Goal: Information Seeking & Learning: Learn about a topic

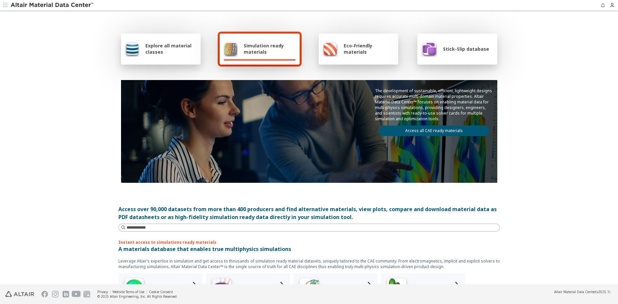
click at [250, 54] on span "Simulation ready materials" at bounding box center [270, 48] width 52 height 13
click at [167, 54] on span "Explore all material classes" at bounding box center [170, 48] width 51 height 13
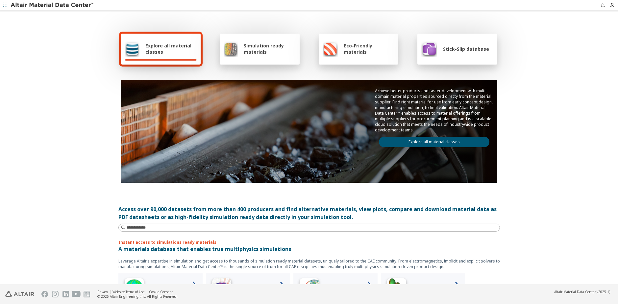
click at [179, 50] on span "Explore all material classes" at bounding box center [170, 48] width 51 height 13
click at [464, 147] on link "Explore all material classes" at bounding box center [434, 142] width 111 height 11
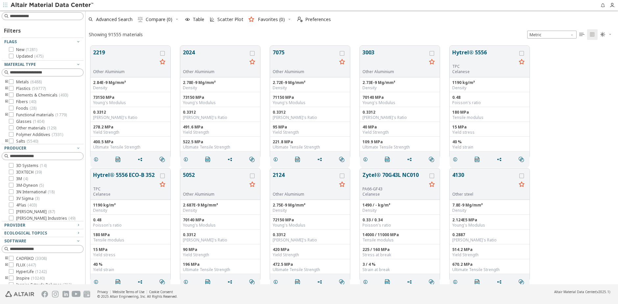
scroll to position [5, 5]
click at [41, 15] on input at bounding box center [43, 16] width 81 height 7
type input "***"
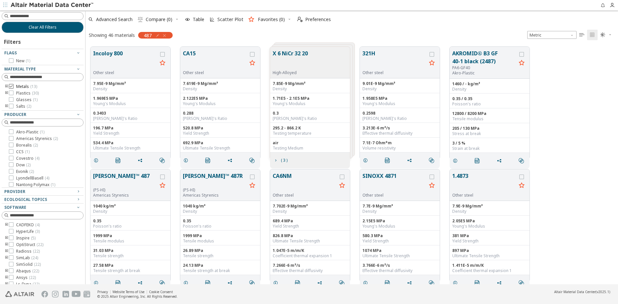
click at [13, 87] on icon at bounding box center [11, 86] width 5 height 5
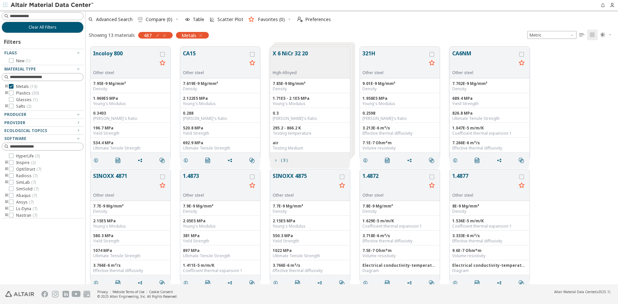
click at [458, 54] on button "CA6NM" at bounding box center [485, 59] width 64 height 21
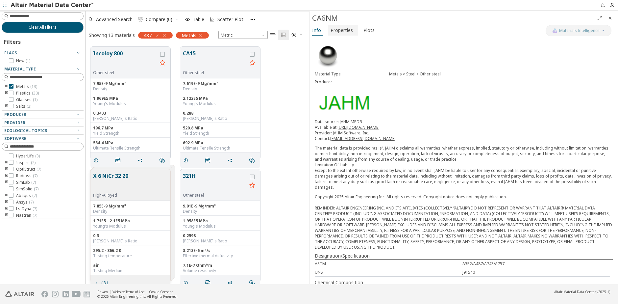
click at [348, 30] on span "Properties" at bounding box center [342, 30] width 22 height 11
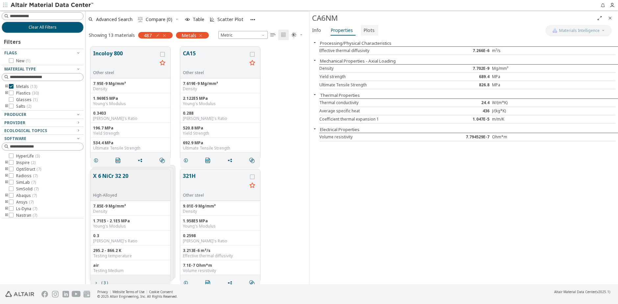
click at [364, 30] on span "Plots" at bounding box center [369, 30] width 11 height 11
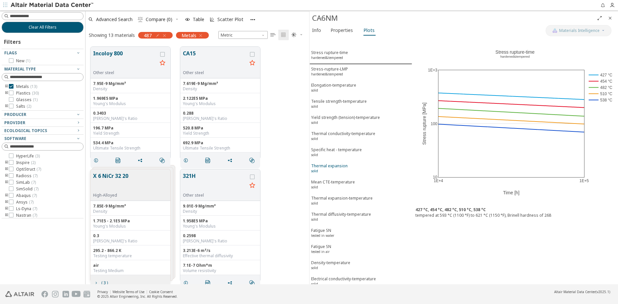
click at [335, 163] on div "Thermal expansion solid" at bounding box center [329, 169] width 37 height 12
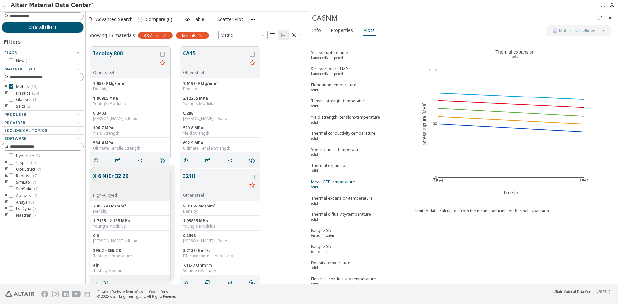
click at [336, 179] on div "Mean CTE-temperature solid" at bounding box center [333, 185] width 44 height 12
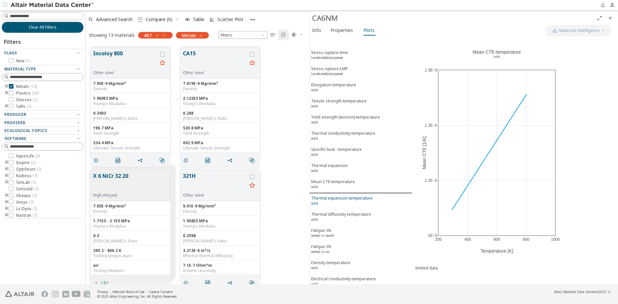
click at [334, 197] on button "Thermal expansion-temperature solid" at bounding box center [361, 201] width 103 height 16
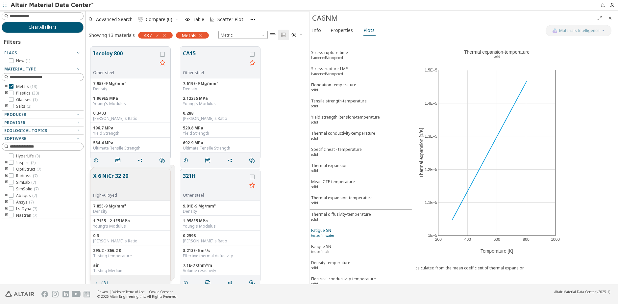
click at [334, 233] on sup "tested in water" at bounding box center [322, 235] width 23 height 5
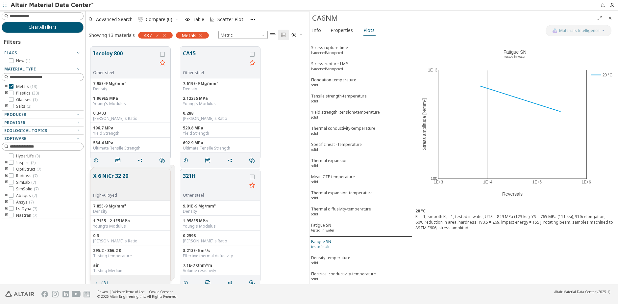
scroll to position [8, 0]
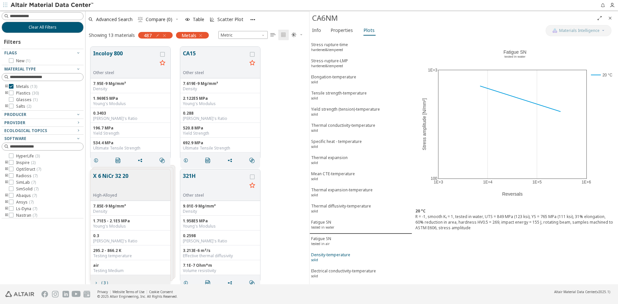
click at [337, 252] on div "Density-temperature solid" at bounding box center [330, 258] width 39 height 12
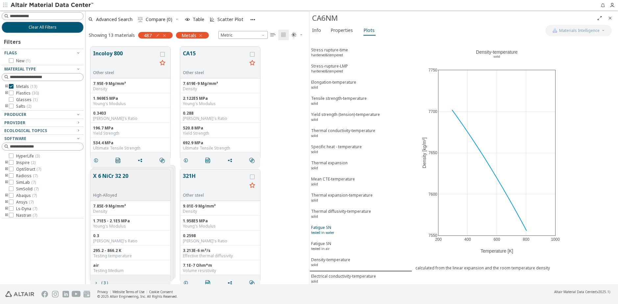
scroll to position [0, 0]
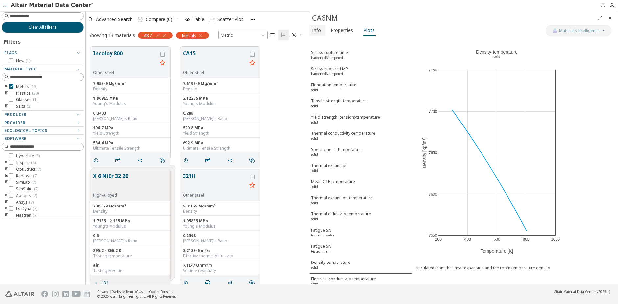
click at [317, 29] on span "Info" at bounding box center [316, 30] width 9 height 11
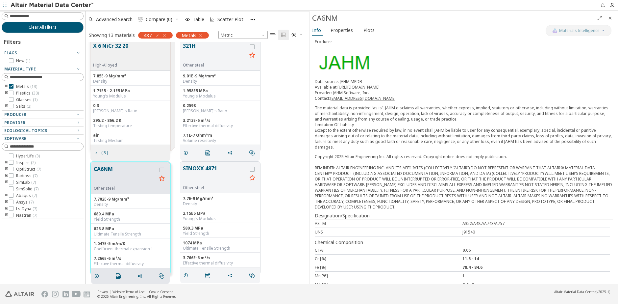
scroll to position [163, 0]
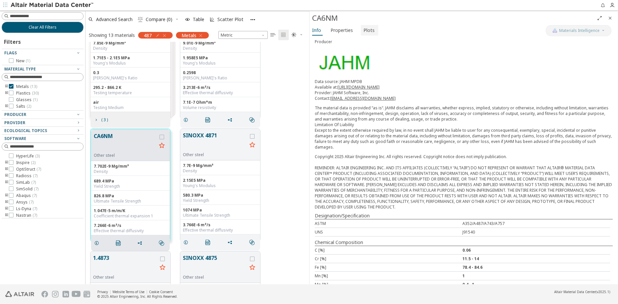
click at [367, 31] on span "Plots" at bounding box center [369, 30] width 11 height 11
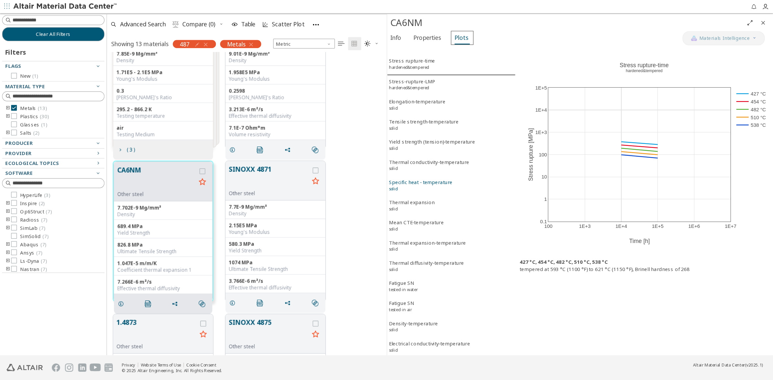
scroll to position [0, 0]
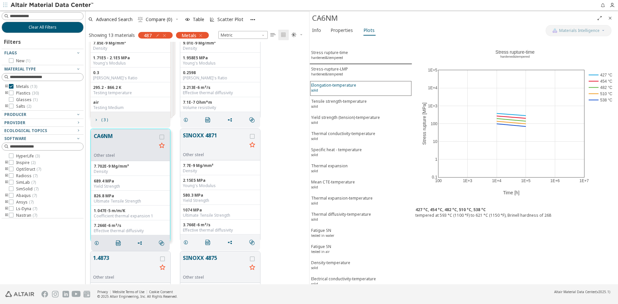
click at [347, 83] on div "Elongation-temperature solid" at bounding box center [333, 88] width 45 height 12
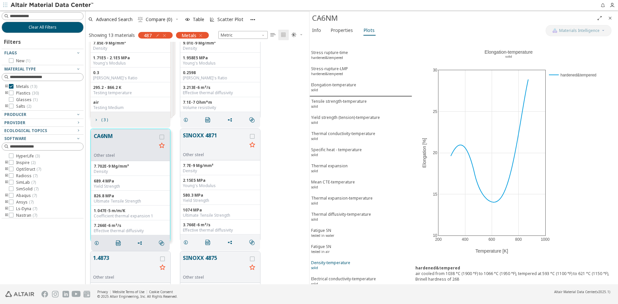
click at [344, 260] on div "Density-temperature solid" at bounding box center [330, 266] width 39 height 12
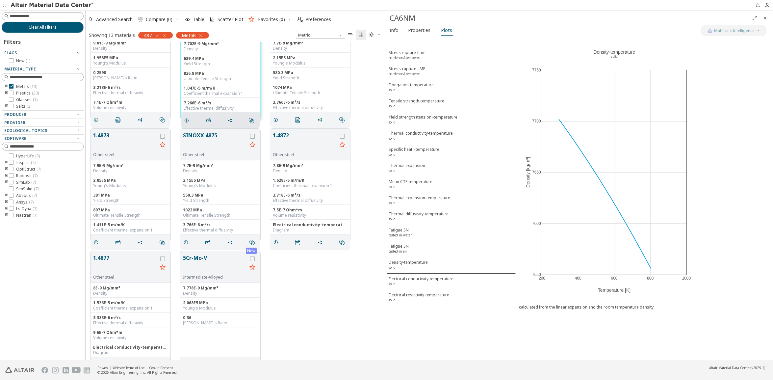
scroll to position [122, 0]
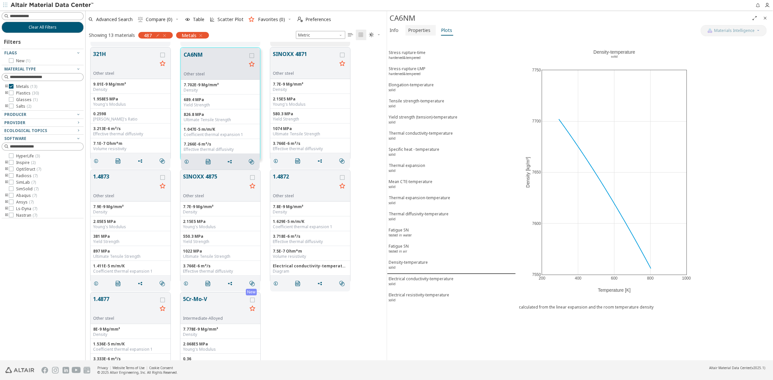
click at [422, 30] on span "Properties" at bounding box center [419, 30] width 22 height 11
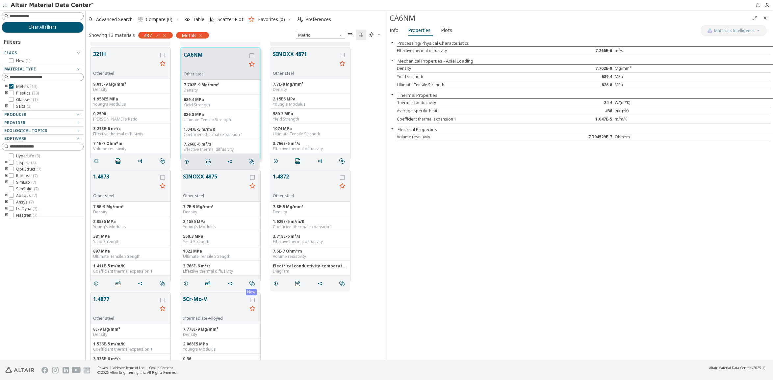
click at [520, 297] on div "Processing/Physical Characteristics Effective thermal diffusivity 7.266E-6 m²/s…" at bounding box center [580, 198] width 386 height 323
click at [441, 30] on span "Plots" at bounding box center [446, 30] width 11 height 11
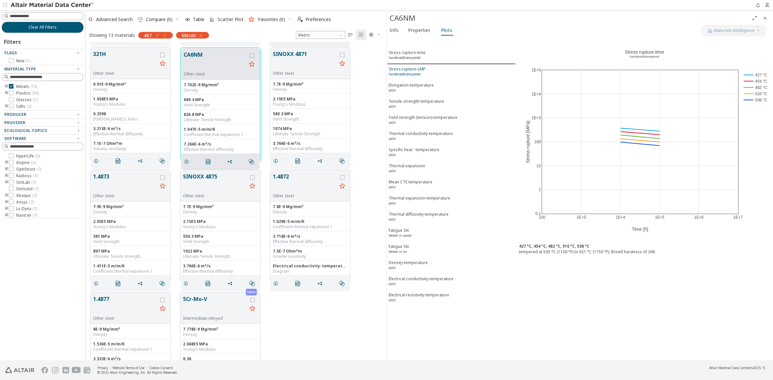
click at [434, 69] on span "Stress-rupture-LMP hardened&tempered" at bounding box center [451, 72] width 125 height 12
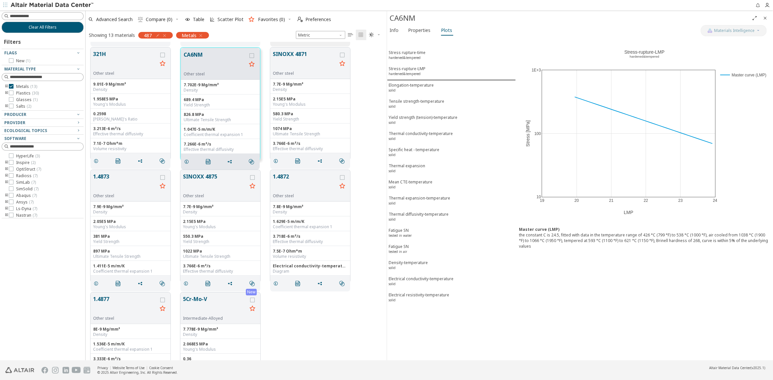
click at [618, 18] on icon "Full Screen" at bounding box center [754, 17] width 5 height 5
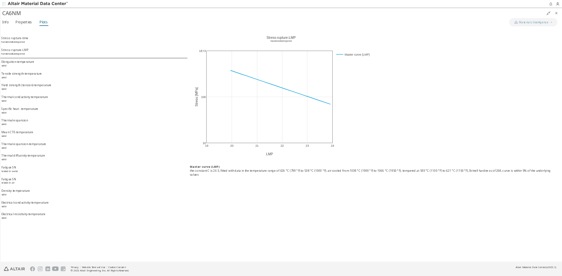
scroll to position [0, 0]
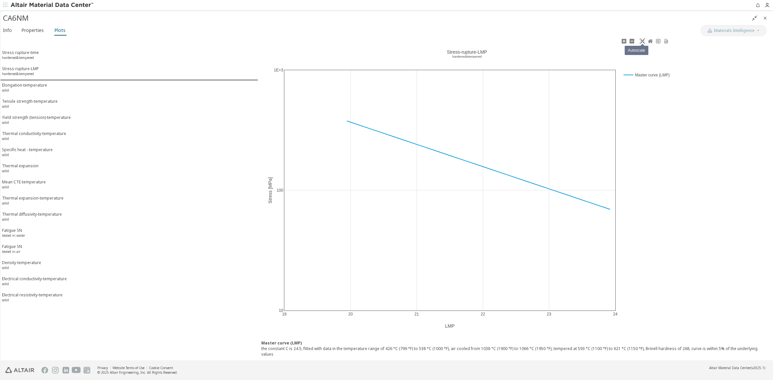
click at [618, 39] on icon at bounding box center [642, 41] width 5 height 5
click at [27, 86] on div "Elongation-temperature solid" at bounding box center [24, 88] width 45 height 12
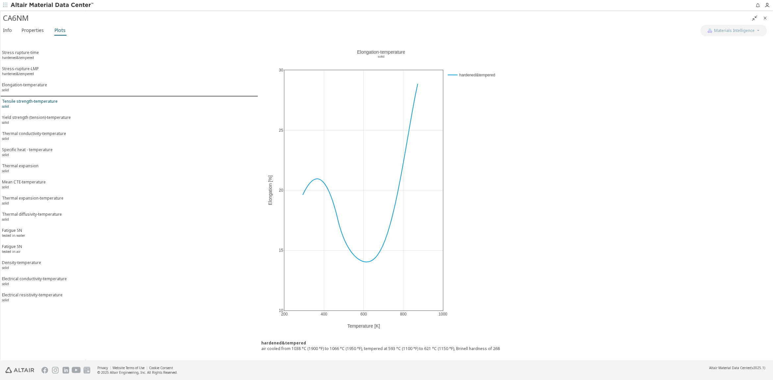
click at [26, 99] on div "Tensile strength-temperature solid" at bounding box center [30, 104] width 56 height 12
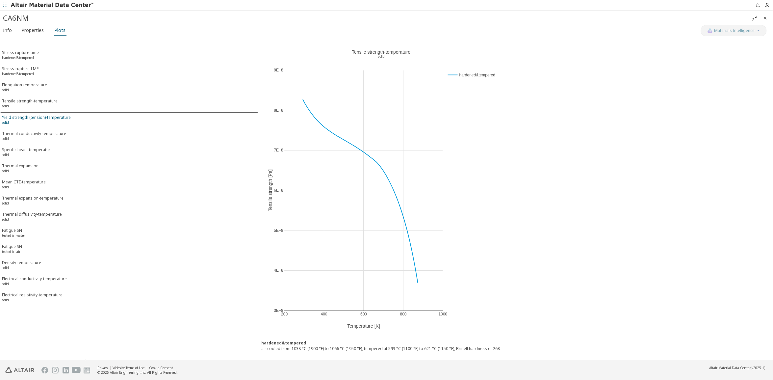
click at [46, 115] on div "Yield strength (tension)-temperature solid" at bounding box center [36, 121] width 69 height 12
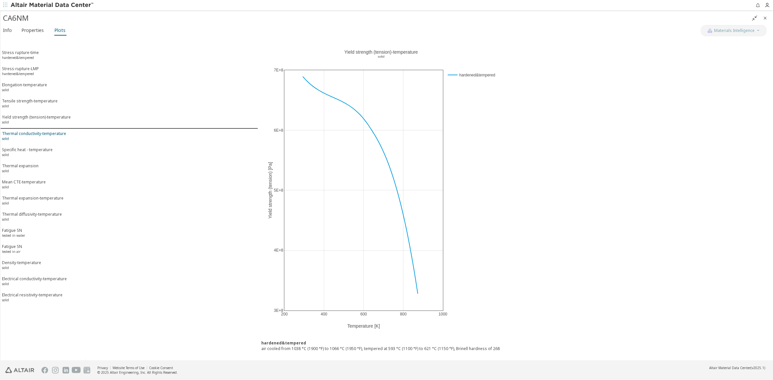
click at [45, 131] on div "Thermal conductivity-temperature solid" at bounding box center [34, 137] width 64 height 12
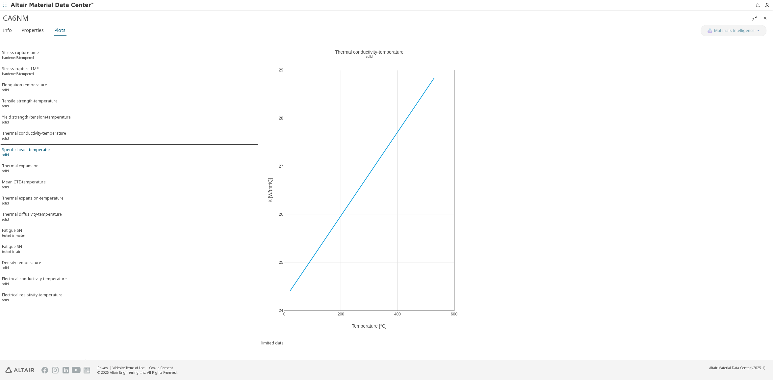
click at [45, 147] on div "Specific heat - temperature solid" at bounding box center [27, 153] width 51 height 12
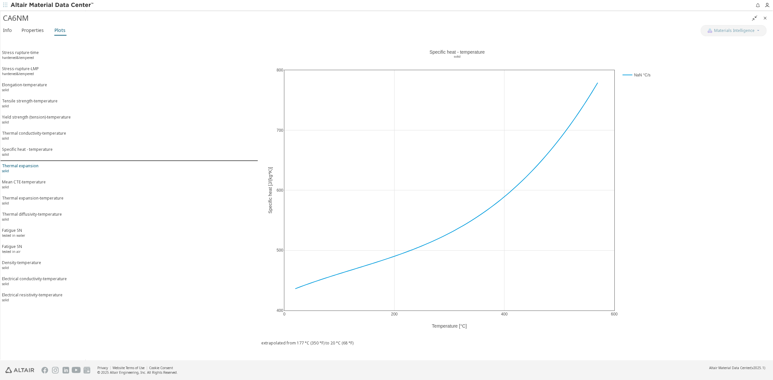
click at [42, 163] on span "Thermal expansion solid" at bounding box center [129, 169] width 254 height 12
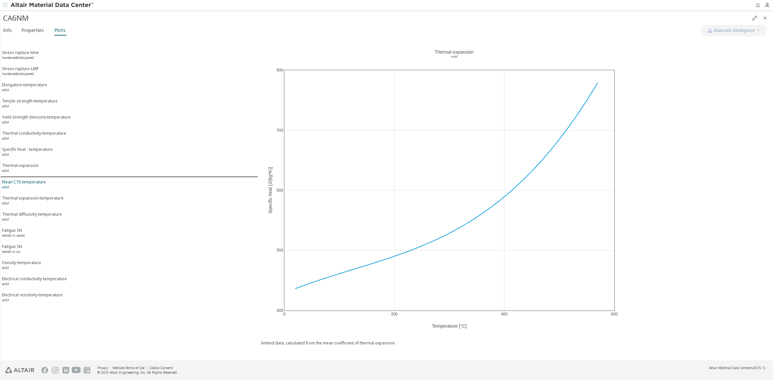
click at [39, 179] on div "Mean CTE-temperature solid" at bounding box center [24, 185] width 44 height 12
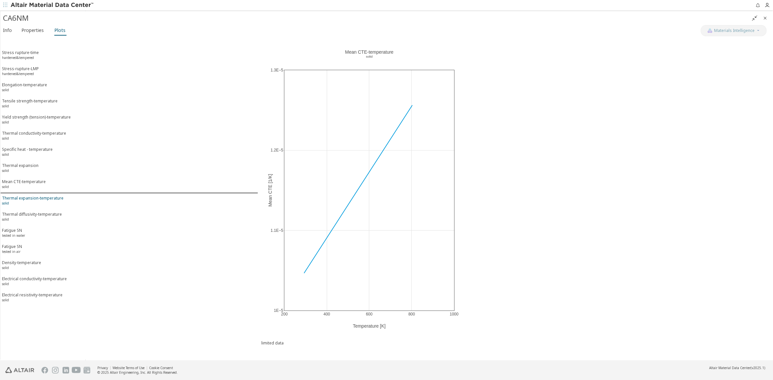
click at [38, 195] on div "Thermal expansion-temperature solid" at bounding box center [33, 201] width 62 height 12
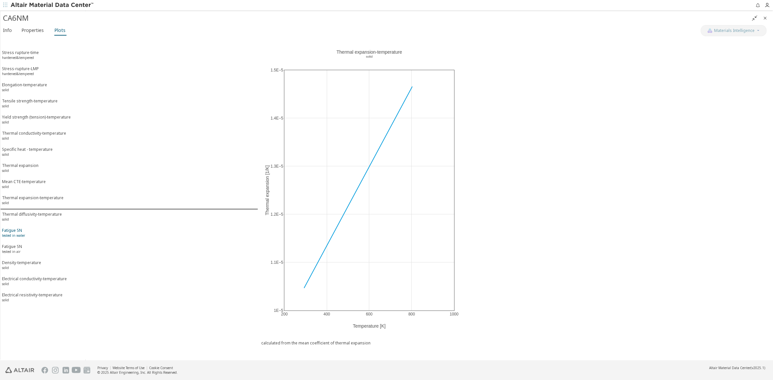
click at [51, 227] on span "Fatigue SN tested in water" at bounding box center [129, 233] width 254 height 12
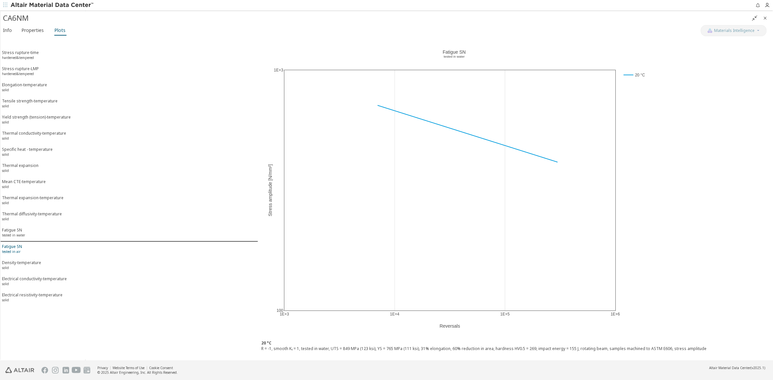
click at [44, 244] on span "Fatigue SN tested in air" at bounding box center [129, 250] width 254 height 12
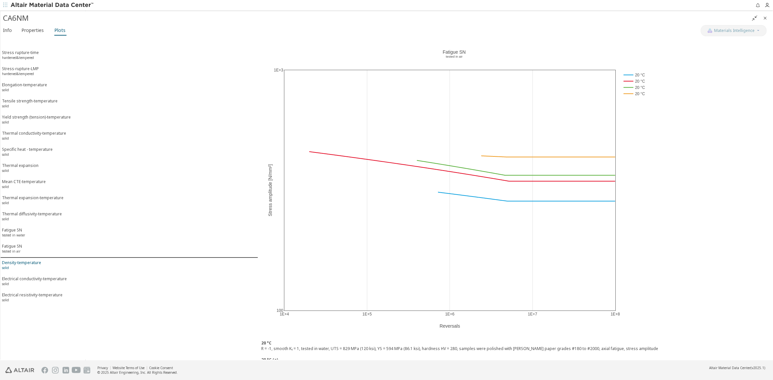
click at [50, 260] on span "Density-temperature solid" at bounding box center [129, 266] width 254 height 12
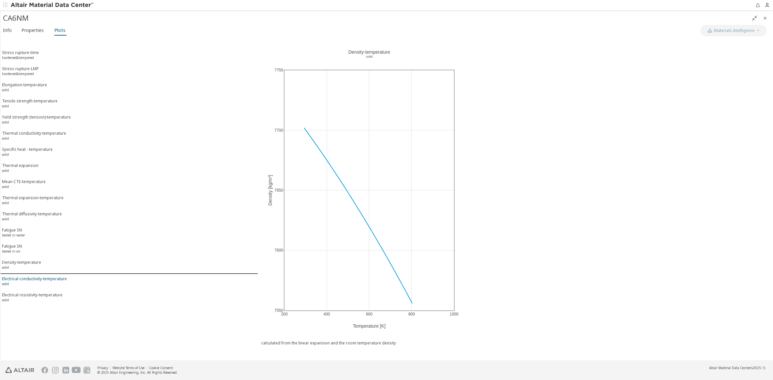
click at [50, 276] on div "Electrical conductivity-temperature solid" at bounding box center [34, 282] width 65 height 12
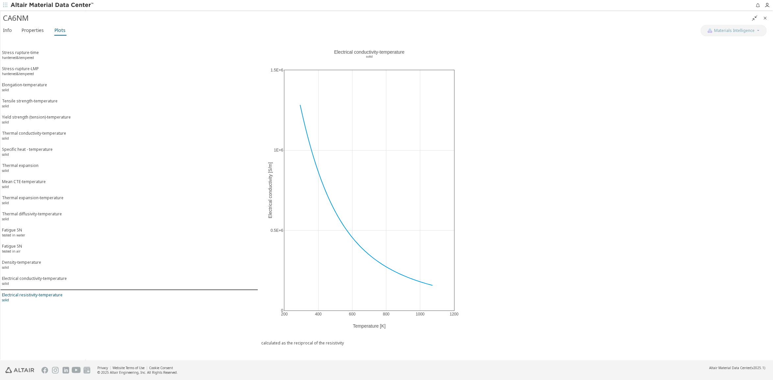
click at [43, 292] on div "Electrical resistivity-temperature solid" at bounding box center [32, 298] width 61 height 12
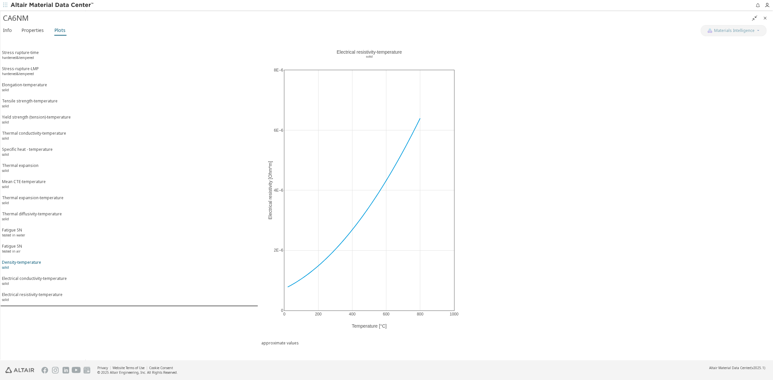
click at [50, 259] on span "Density-temperature solid" at bounding box center [129, 265] width 254 height 12
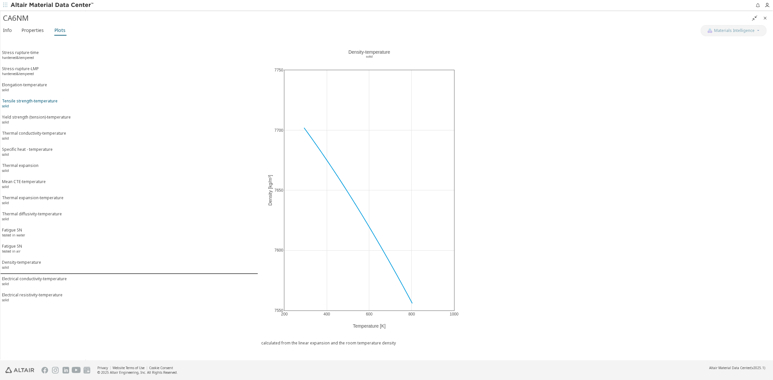
click at [39, 98] on div "Tensile strength-temperature solid" at bounding box center [30, 104] width 56 height 12
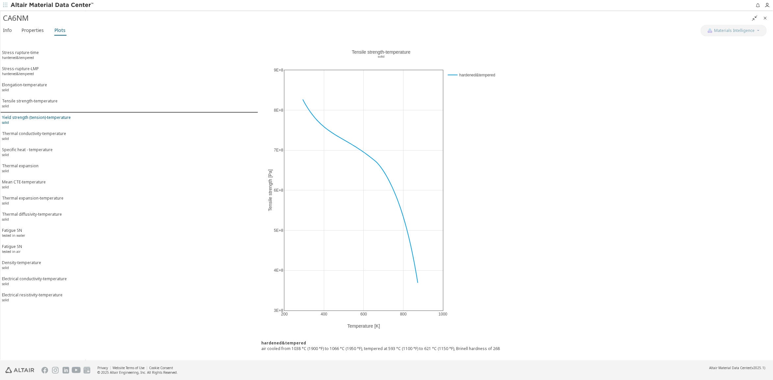
click at [35, 115] on div "Yield strength (tension)-temperature solid" at bounding box center [36, 121] width 69 height 12
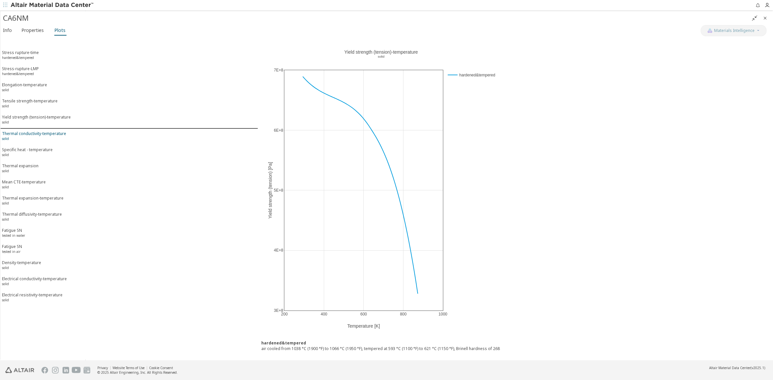
click at [37, 131] on div "Thermal conductivity-temperature solid" at bounding box center [34, 137] width 64 height 12
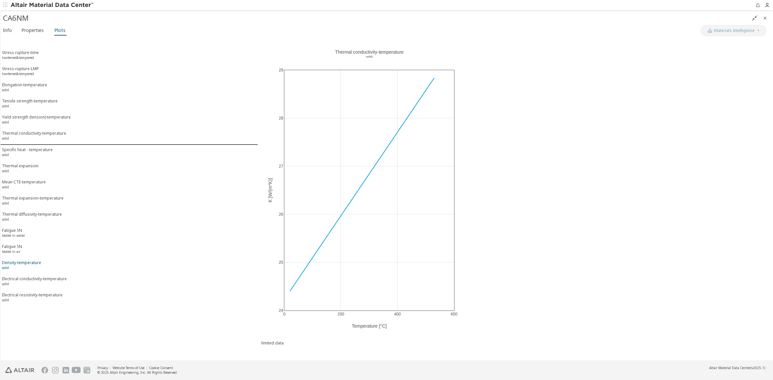
click at [21, 260] on div "Density-temperature solid" at bounding box center [21, 266] width 39 height 12
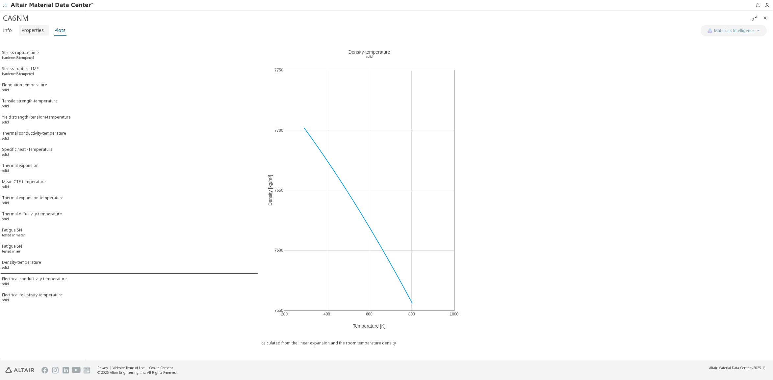
click at [27, 28] on span "Properties" at bounding box center [32, 30] width 22 height 11
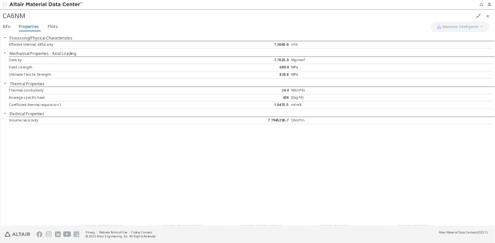
scroll to position [177, 405]
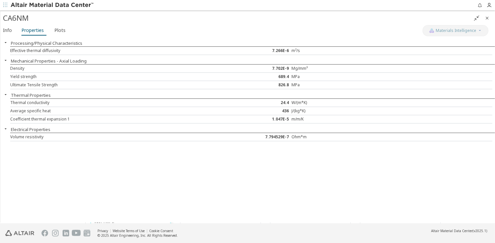
drag, startPoint x: 46, startPoint y: 56, endPoint x: 75, endPoint y: 61, distance: 28.6
click at [75, 61] on div "Processing/Physical Characteristics Effective thermal diffusivity 7.266E-6 m²/s…" at bounding box center [247, 129] width 494 height 185
click at [61, 26] on span "Plots" at bounding box center [59, 30] width 11 height 11
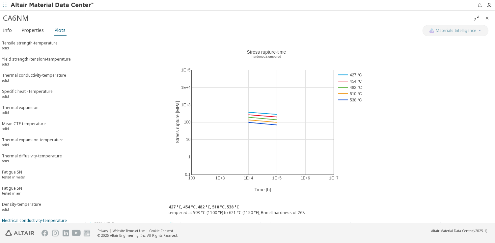
scroll to position [68, 0]
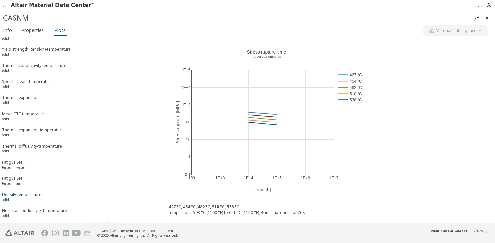
click at [40, 192] on span "Density-temperature solid" at bounding box center [83, 198] width 162 height 12
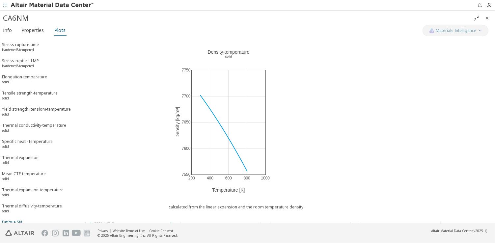
scroll to position [0, 0]
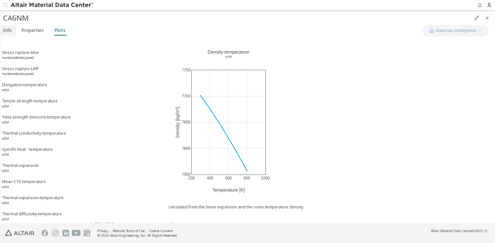
click at [5, 31] on span "Info" at bounding box center [7, 30] width 9 height 11
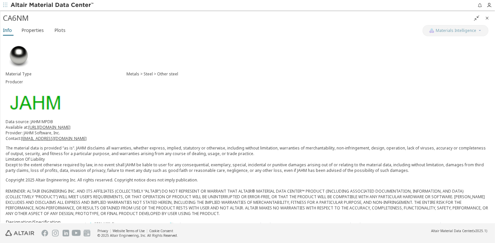
click at [478, 17] on icon "" at bounding box center [476, 17] width 5 height 5
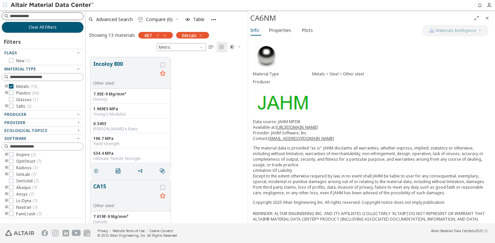
click at [52, 17] on input at bounding box center [46, 16] width 73 height 7
paste input "******"
type input "******"
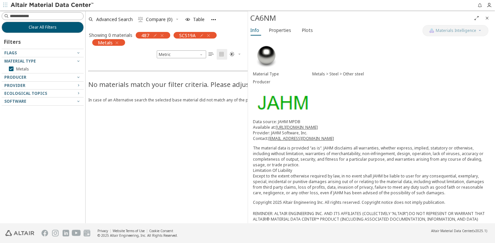
click at [208, 36] on icon "button" at bounding box center [208, 35] width 5 height 5
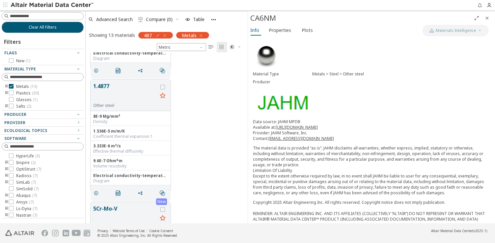
scroll to position [1079, 0]
click at [126, 82] on button "1.4877" at bounding box center [125, 92] width 64 height 21
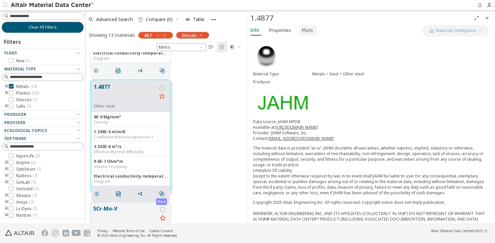
click at [307, 29] on span "Plots" at bounding box center [307, 30] width 11 height 11
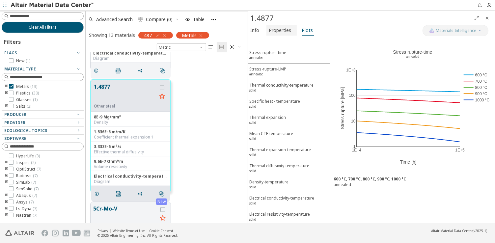
click at [285, 30] on span "Properties" at bounding box center [280, 30] width 22 height 11
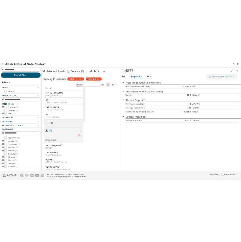
scroll to position [474, 0]
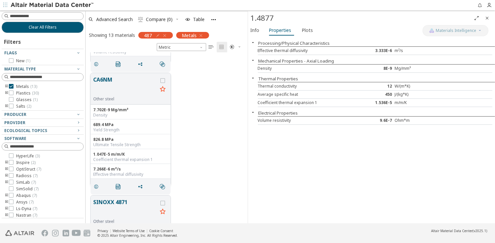
click at [119, 84] on button "CA6NM" at bounding box center [125, 86] width 64 height 21
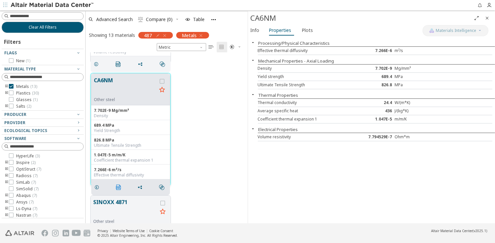
click at [117, 185] on icon "" at bounding box center [118, 187] width 5 height 5
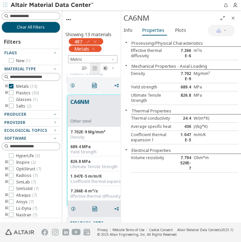
scroll to position [145, 54]
click at [96, 42] on icon "button" at bounding box center [94, 41] width 5 height 5
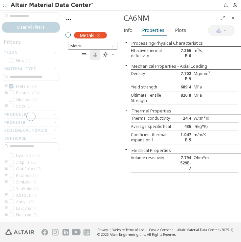
click at [41, 16] on div at bounding box center [31, 117] width 62 height 212
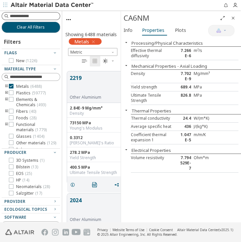
click at [21, 16] on input at bounding box center [35, 16] width 50 height 7
type input "***"
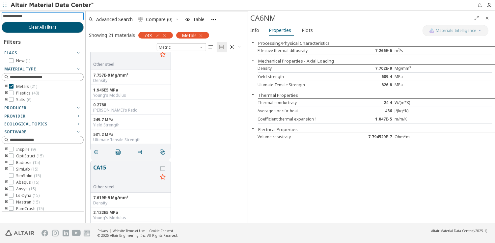
scroll to position [632, 0]
click at [165, 36] on icon "button" at bounding box center [164, 35] width 5 height 5
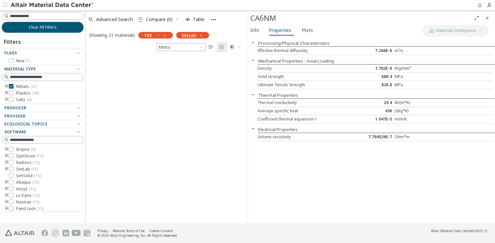
scroll to position [177, 158]
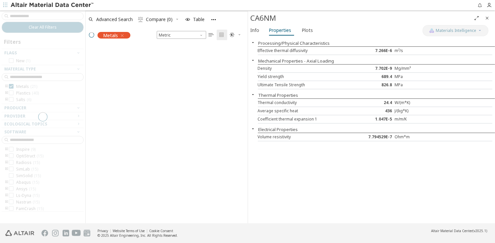
click at [44, 16] on div at bounding box center [42, 117] width 85 height 213
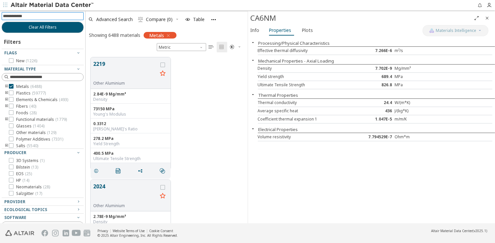
click at [30, 16] on input at bounding box center [43, 16] width 81 height 7
type input "****"
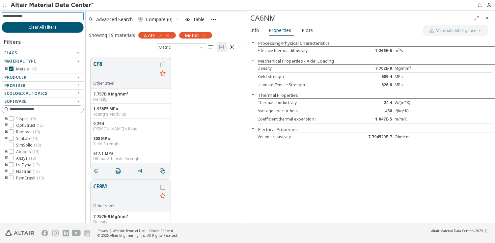
click at [169, 36] on icon "button" at bounding box center [167, 35] width 5 height 5
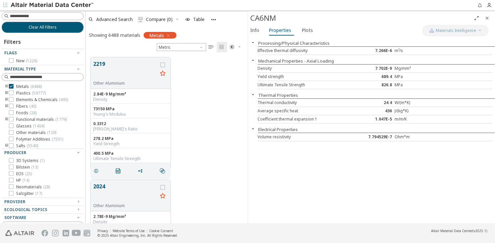
scroll to position [167, 158]
click at [40, 17] on input at bounding box center [43, 16] width 81 height 7
paste input "*********"
type input "*********"
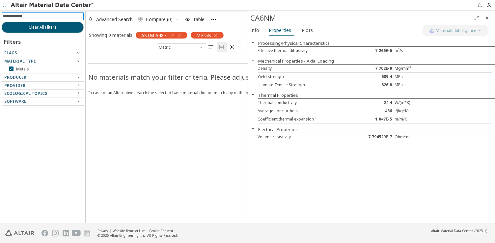
click at [41, 18] on input at bounding box center [43, 16] width 81 height 7
click at [180, 35] on icon "button" at bounding box center [178, 35] width 5 height 5
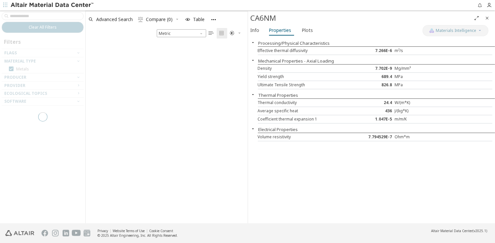
click at [49, 15] on div at bounding box center [42, 117] width 85 height 213
click at [45, 15] on div at bounding box center [42, 117] width 85 height 213
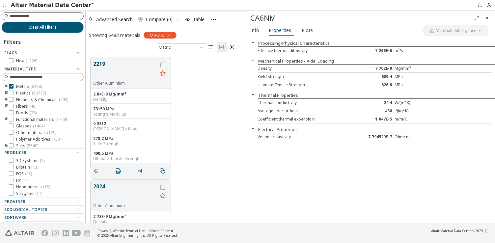
scroll to position [167, 158]
click at [41, 16] on input at bounding box center [43, 16] width 81 height 7
type input "****"
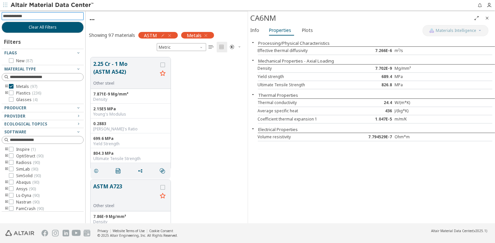
scroll to position [167, 158]
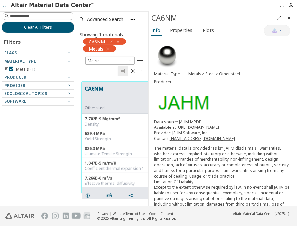
scroll to position [4, 4]
click at [287, 18] on span "Close" at bounding box center [289, 18] width 8 height 11
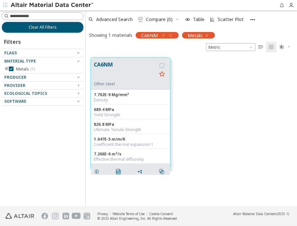
scroll to position [150, 207]
click at [173, 32] on span "button" at bounding box center [169, 35] width 7 height 7
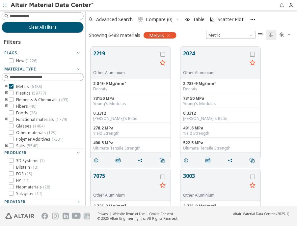
click at [53, 17] on input at bounding box center [46, 16] width 73 height 7
type input "****"
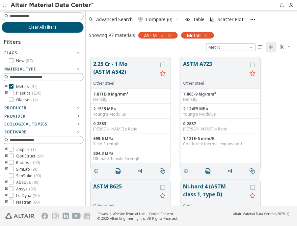
click at [209, 68] on button "ASTM A723" at bounding box center [215, 70] width 64 height 21
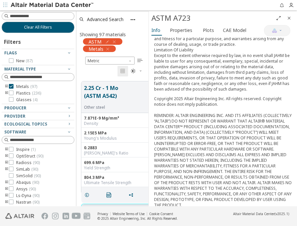
scroll to position [184, 0]
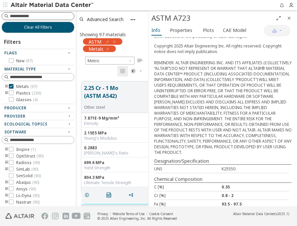
click at [54, 18] on input at bounding box center [42, 16] width 64 height 7
click at [115, 40] on icon "button" at bounding box center [114, 41] width 5 height 5
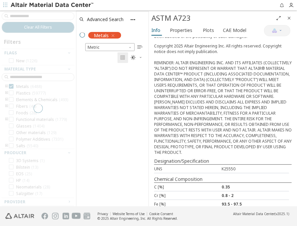
scroll to position [4, 4]
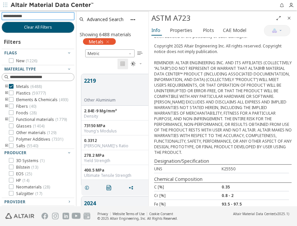
click at [42, 18] on input at bounding box center [38, 16] width 71 height 7
paste input "**********"
type input "**********"
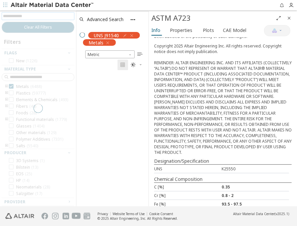
scroll to position [4, 4]
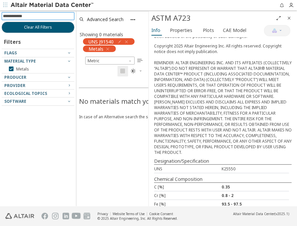
click at [46, 13] on input at bounding box center [38, 16] width 71 height 7
click at [125, 40] on icon "button" at bounding box center [126, 41] width 5 height 5
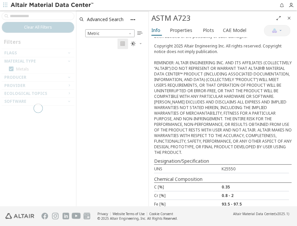
click at [40, 16] on div at bounding box center [38, 108] width 76 height 195
click at [36, 15] on div at bounding box center [38, 108] width 76 height 195
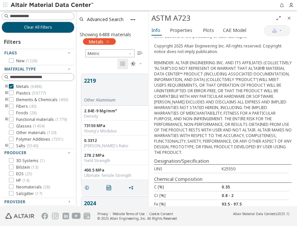
scroll to position [133, 68]
click at [36, 15] on input at bounding box center [38, 16] width 71 height 7
paste input "**********"
type input "**********"
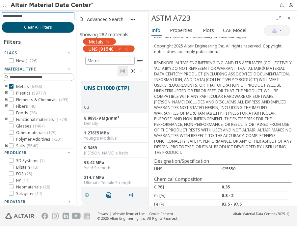
scroll to position [4, 4]
click at [290, 18] on icon "Close" at bounding box center [288, 17] width 5 height 5
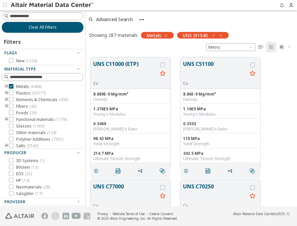
scroll to position [150, 207]
click at [270, 103] on div "UNS C11000 (ETP) Cu 8.889E-9 Mg/mm³ Density 1.276E5 MPa Young's Modulus 0.3469 …" at bounding box center [191, 113] width 211 height 122
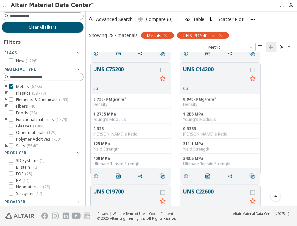
scroll to position [1185, 0]
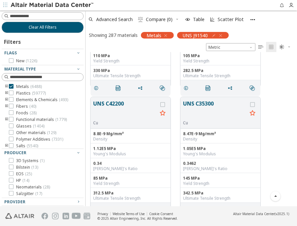
click at [219, 37] on icon "button" at bounding box center [220, 35] width 5 height 5
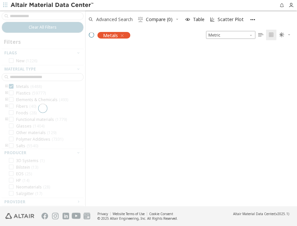
scroll to position [160, 207]
click at [46, 16] on div at bounding box center [42, 108] width 85 height 195
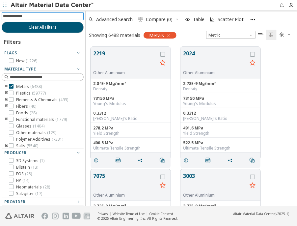
click at [46, 16] on input at bounding box center [43, 16] width 81 height 7
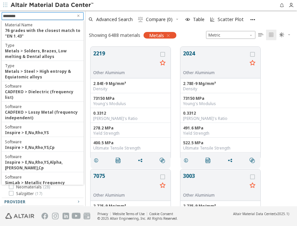
type input "*********"
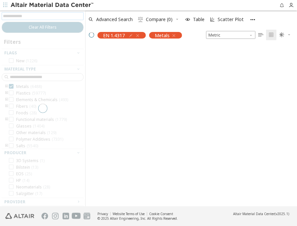
scroll to position [4, 4]
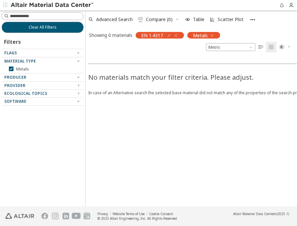
click at [177, 35] on icon "button" at bounding box center [175, 35] width 5 height 5
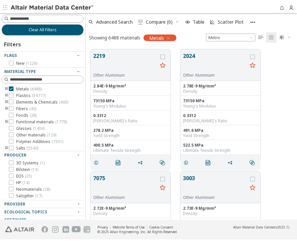
scroll to position [177, 207]
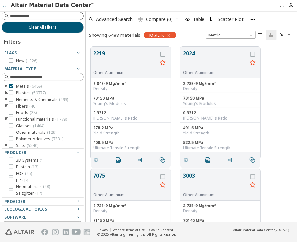
click at [53, 16] on input at bounding box center [46, 16] width 73 height 7
type input "*"
type input "**"
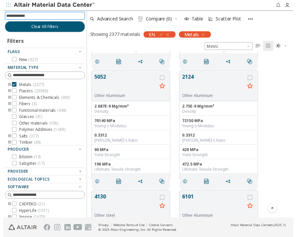
scroll to position [237, 0]
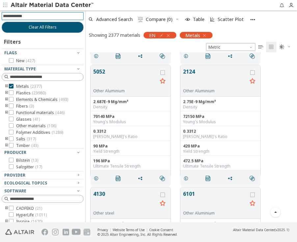
click at [282, 113] on div "5052 Other Aluminium 2.687E-9 Mg/mm³ Density 70140 MPa Young's Modulus 0.3312 P…" at bounding box center [191, 121] width 211 height 122
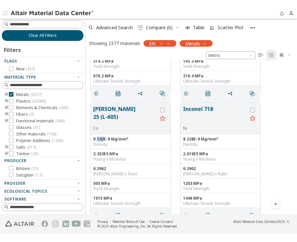
scroll to position [166, 207]
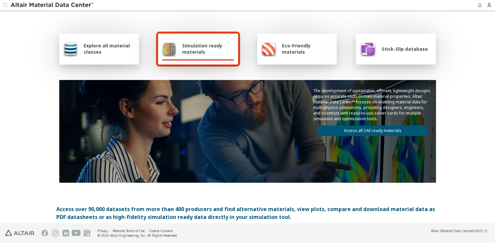
click at [105, 50] on span "Explore all material classes" at bounding box center [109, 48] width 51 height 13
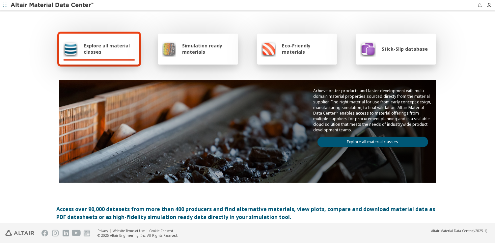
click at [189, 54] on span "Simulation ready materials" at bounding box center [208, 48] width 52 height 13
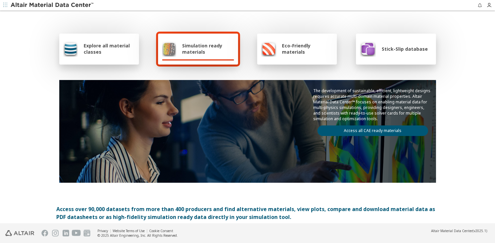
click at [312, 60] on div at bounding box center [297, 59] width 72 height 1
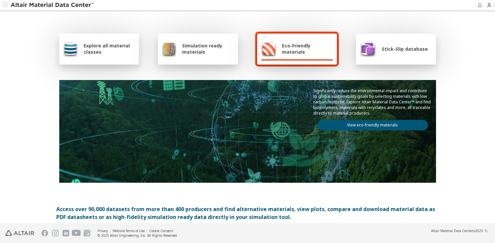
click at [205, 47] on span "Simulation ready materials" at bounding box center [208, 48] width 52 height 13
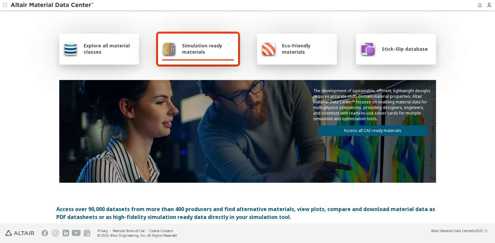
click at [376, 136] on link "Access all CAE ready materials" at bounding box center [372, 130] width 111 height 11
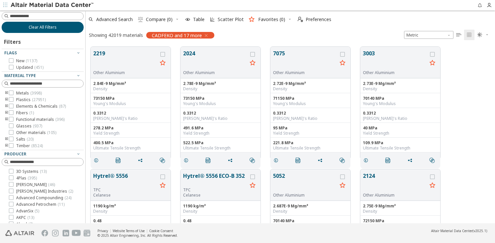
scroll to position [4, 4]
click at [51, 15] on input at bounding box center [43, 16] width 81 height 7
type input "***"
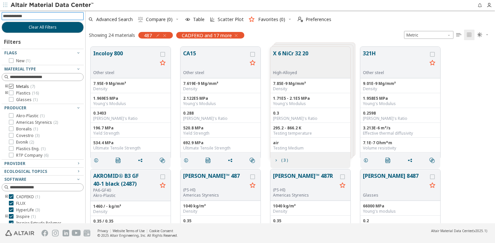
click at [12, 86] on icon at bounding box center [11, 86] width 5 height 5
